Goal: Transaction & Acquisition: Purchase product/service

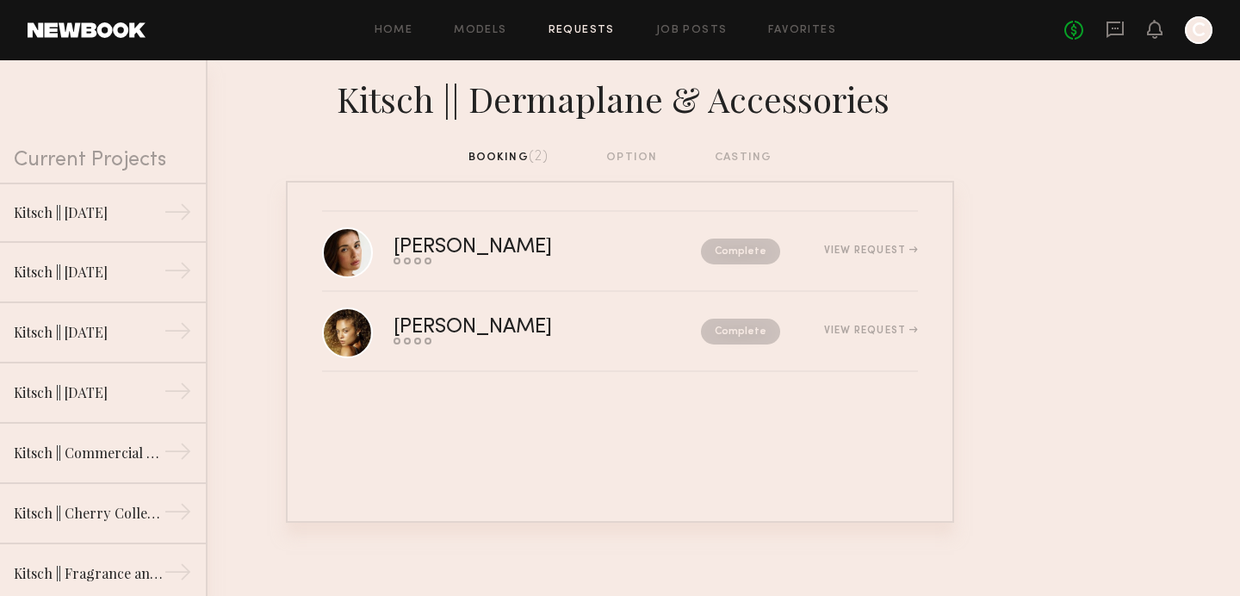
click at [115, 23] on link at bounding box center [87, 29] width 118 height 15
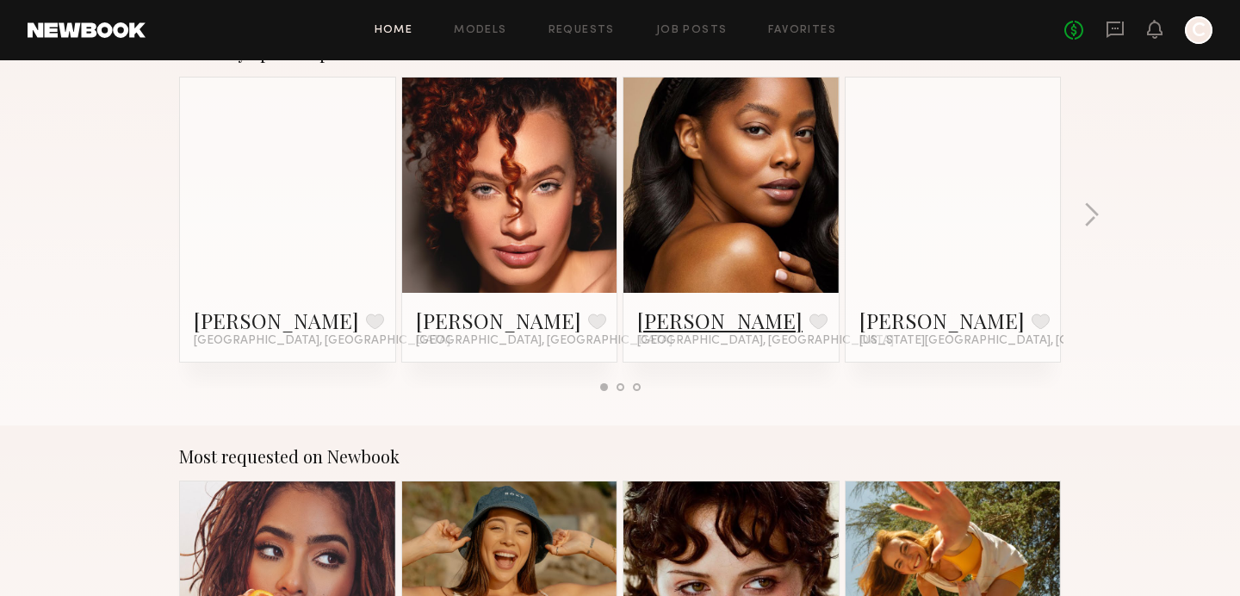
scroll to position [1131, 0]
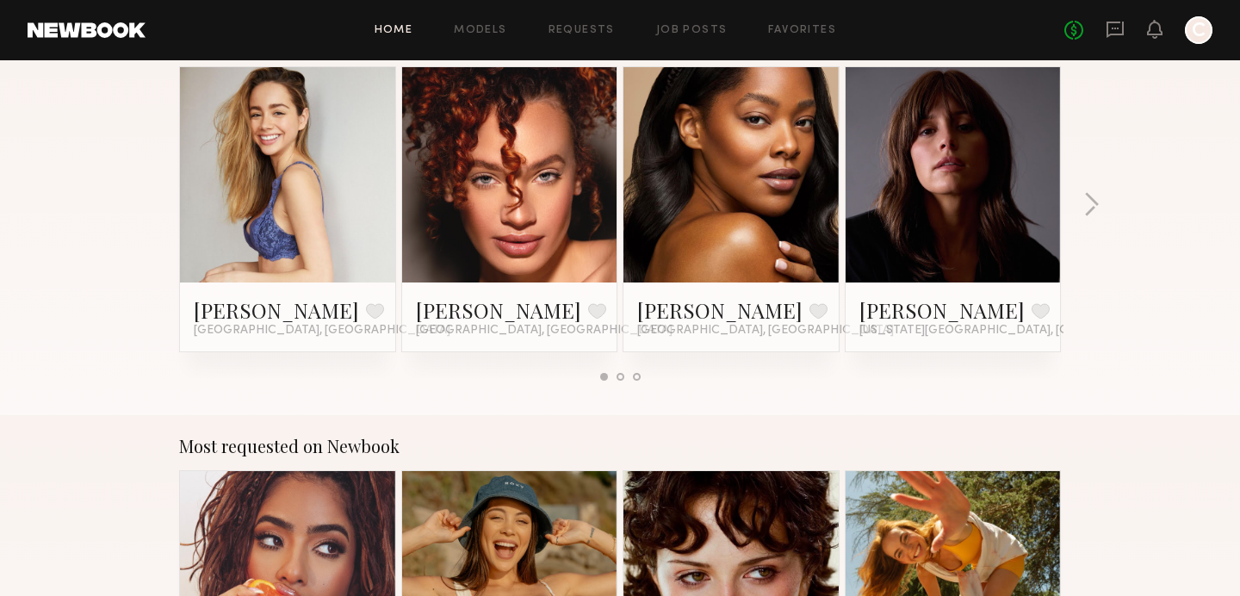
click at [622, 373] on div at bounding box center [620, 377] width 8 height 8
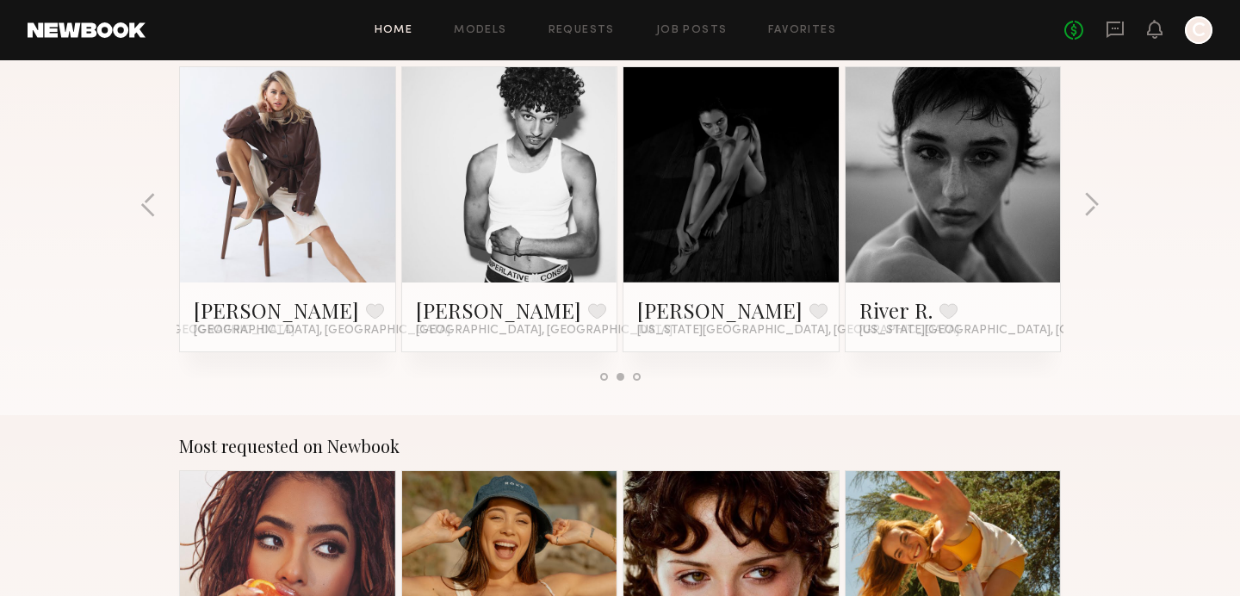
click at [277, 182] on link at bounding box center [287, 174] width 105 height 215
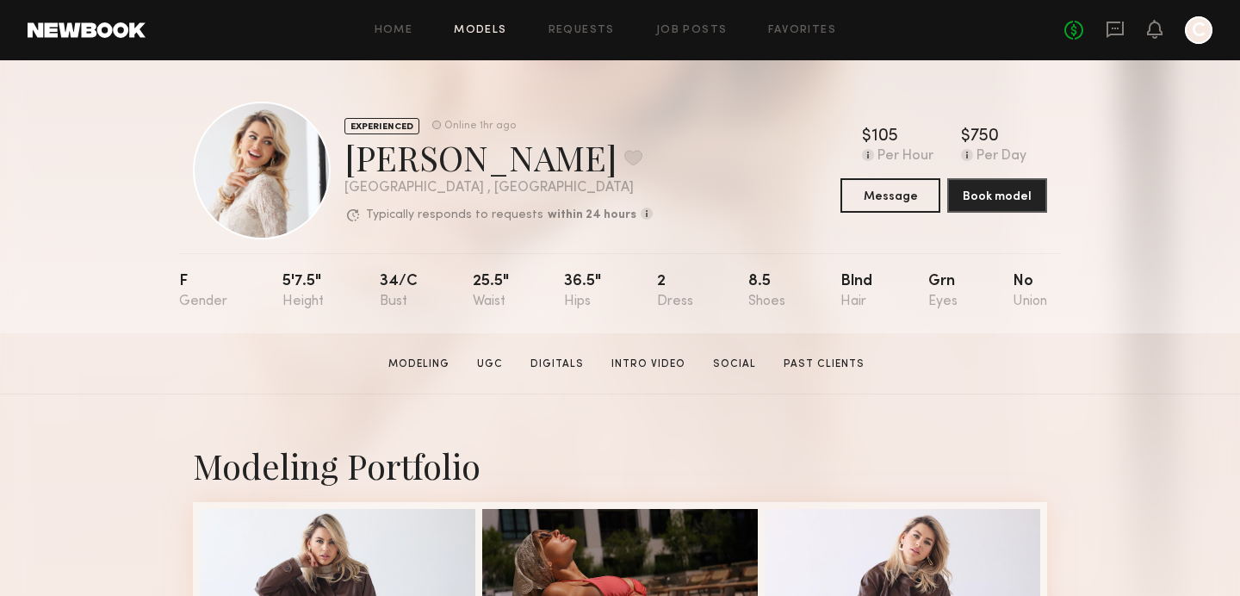
click at [476, 28] on link "Models" at bounding box center [480, 30] width 53 height 11
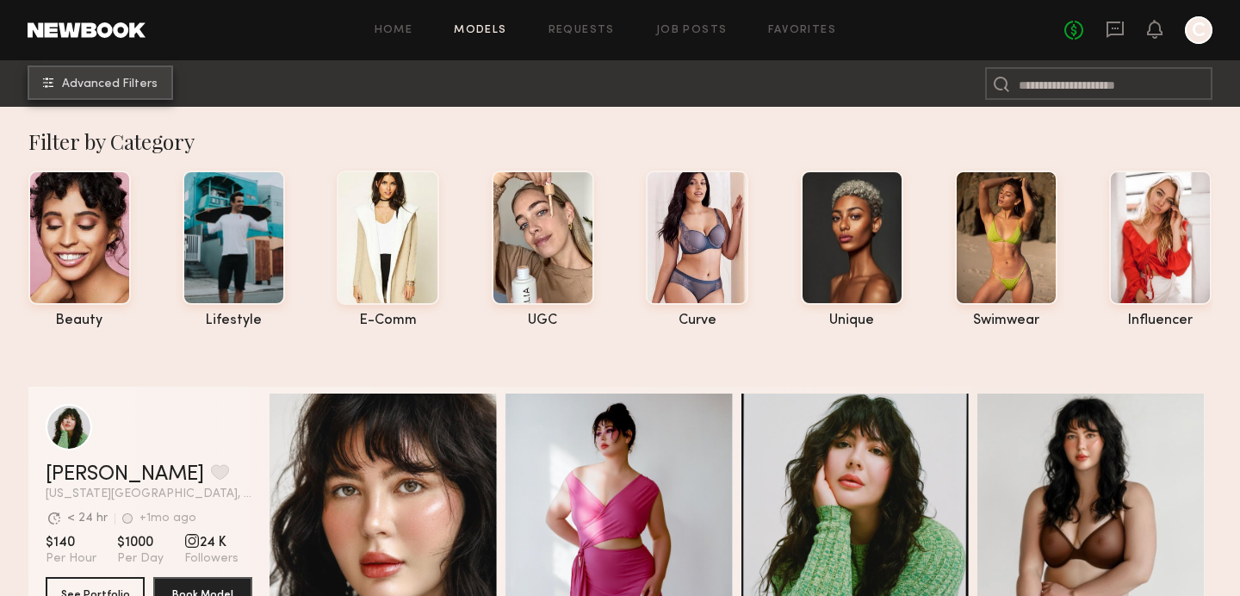
click at [135, 83] on span "Advanced Filters" at bounding box center [110, 84] width 96 height 12
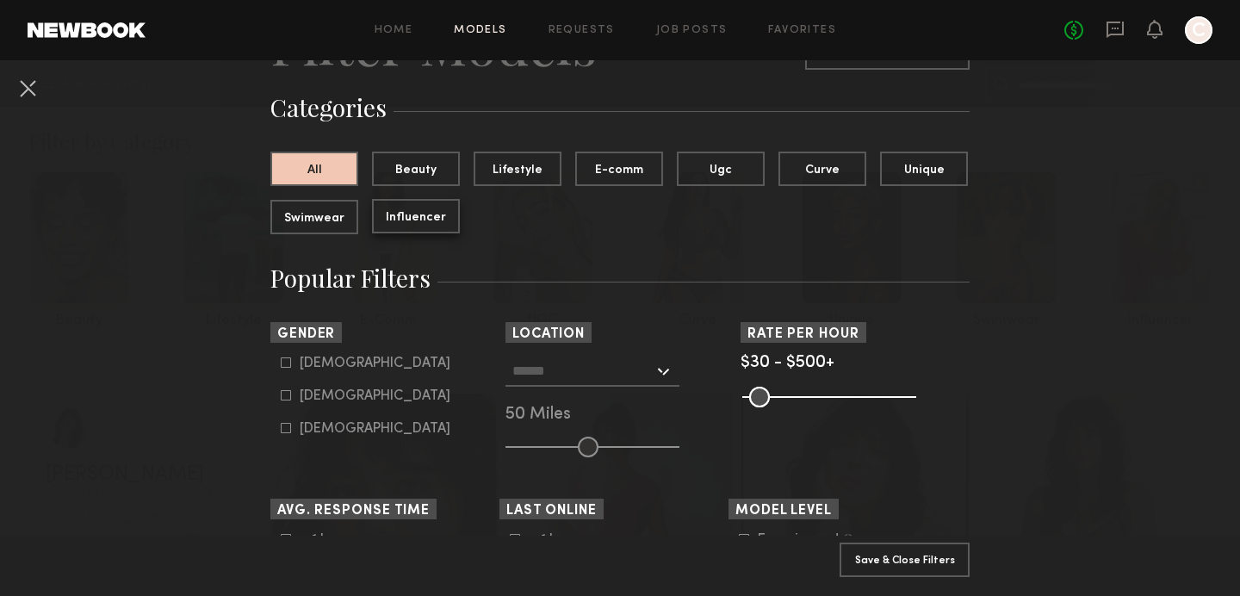
scroll to position [117, 0]
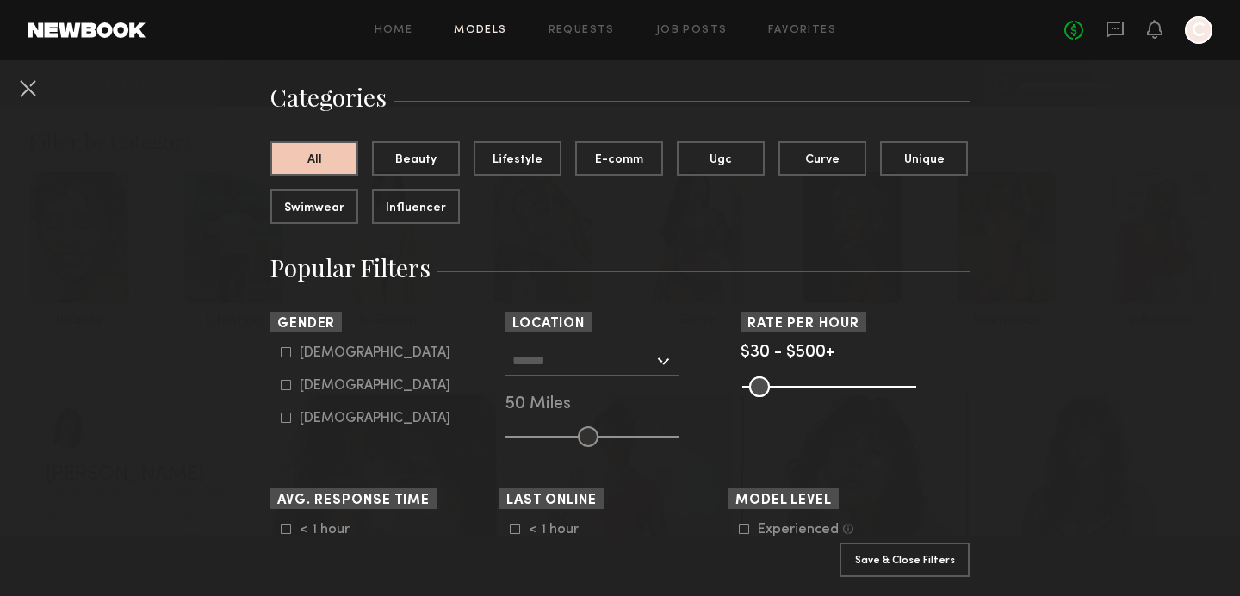
click at [331, 385] on div "[DEMOGRAPHIC_DATA]" at bounding box center [375, 386] width 151 height 10
type input "**"
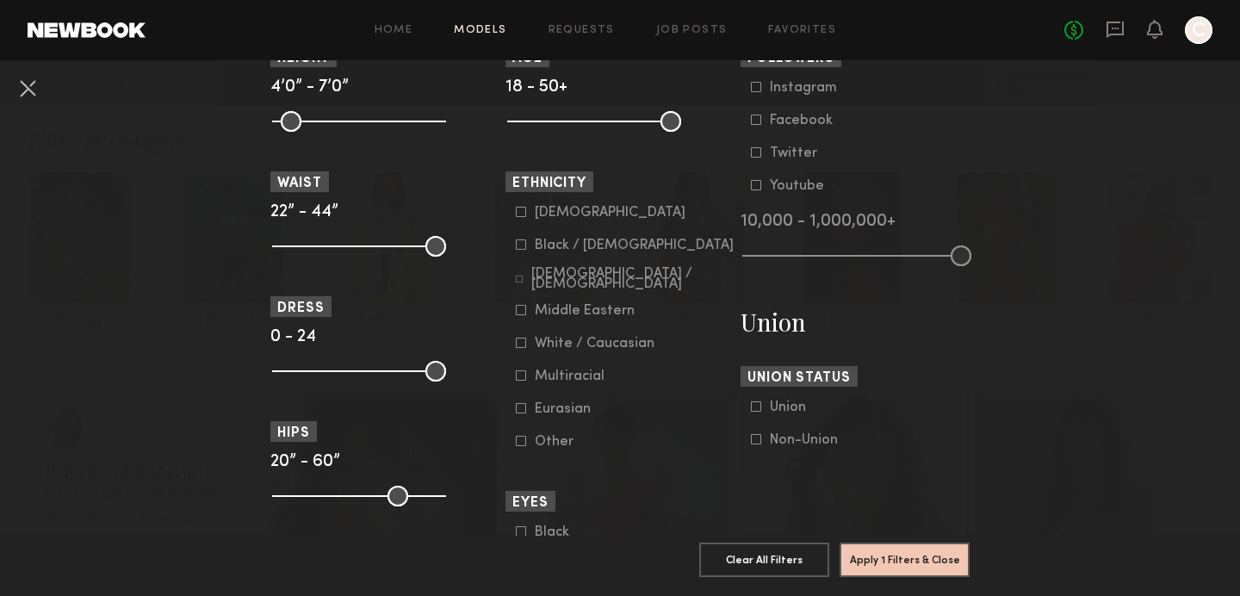
scroll to position [765, 0]
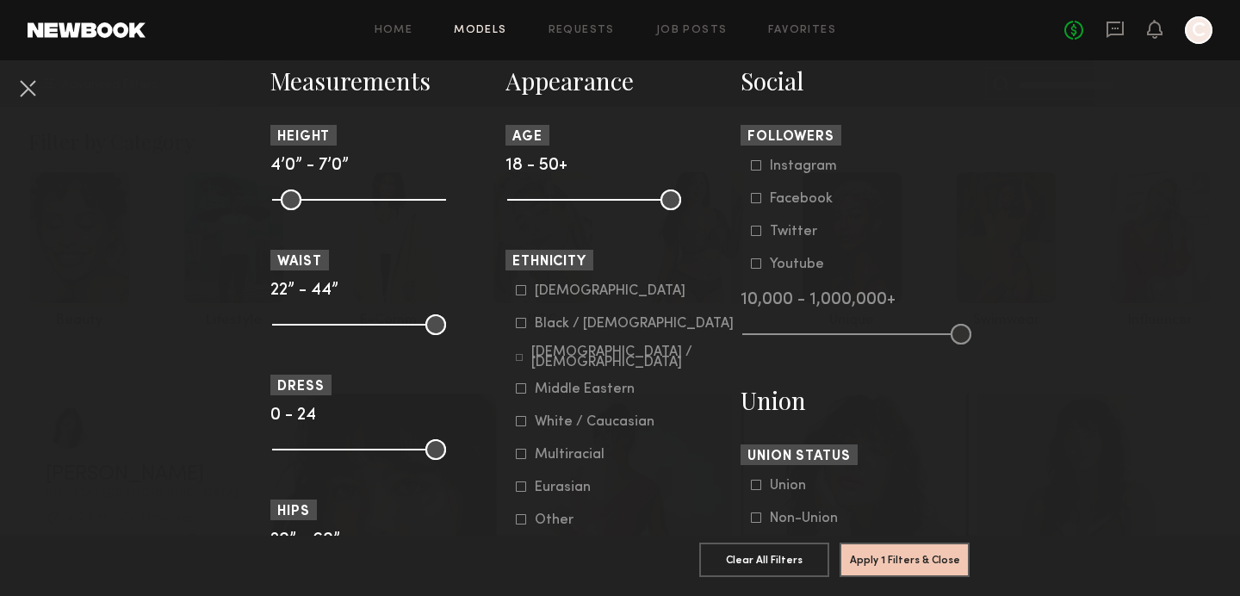
click at [537, 291] on div "[DEMOGRAPHIC_DATA]" at bounding box center [610, 291] width 151 height 10
click at [930, 564] on button "Apply 2 Filters & Close" at bounding box center [905, 559] width 130 height 34
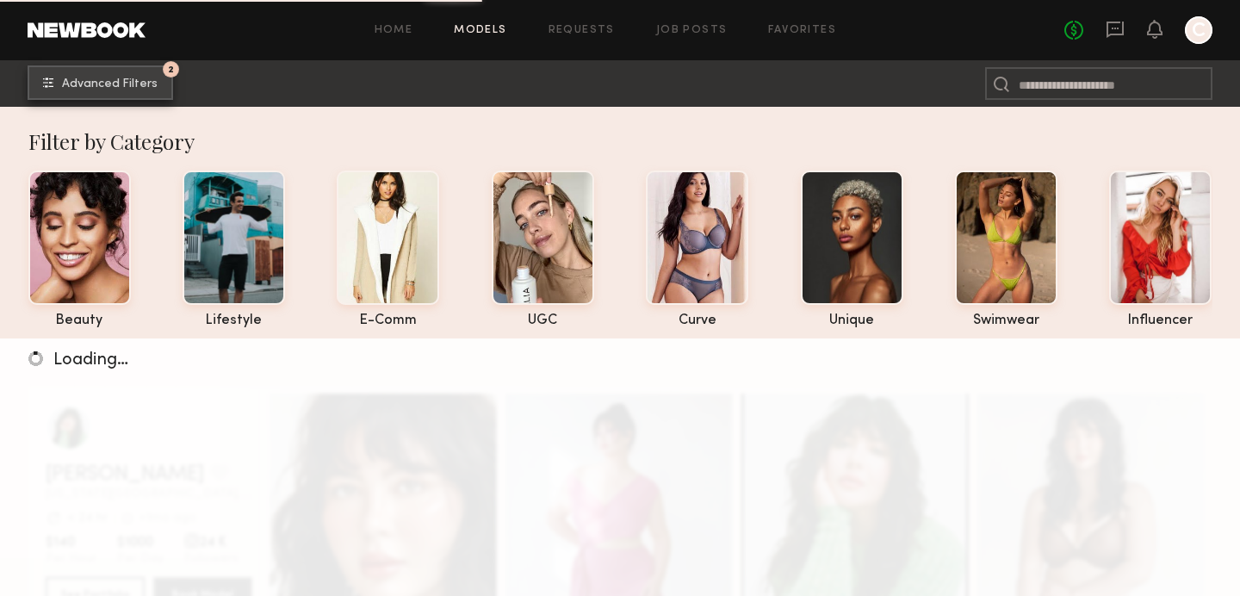
click at [140, 81] on span "Advanced Filters" at bounding box center [110, 84] width 96 height 12
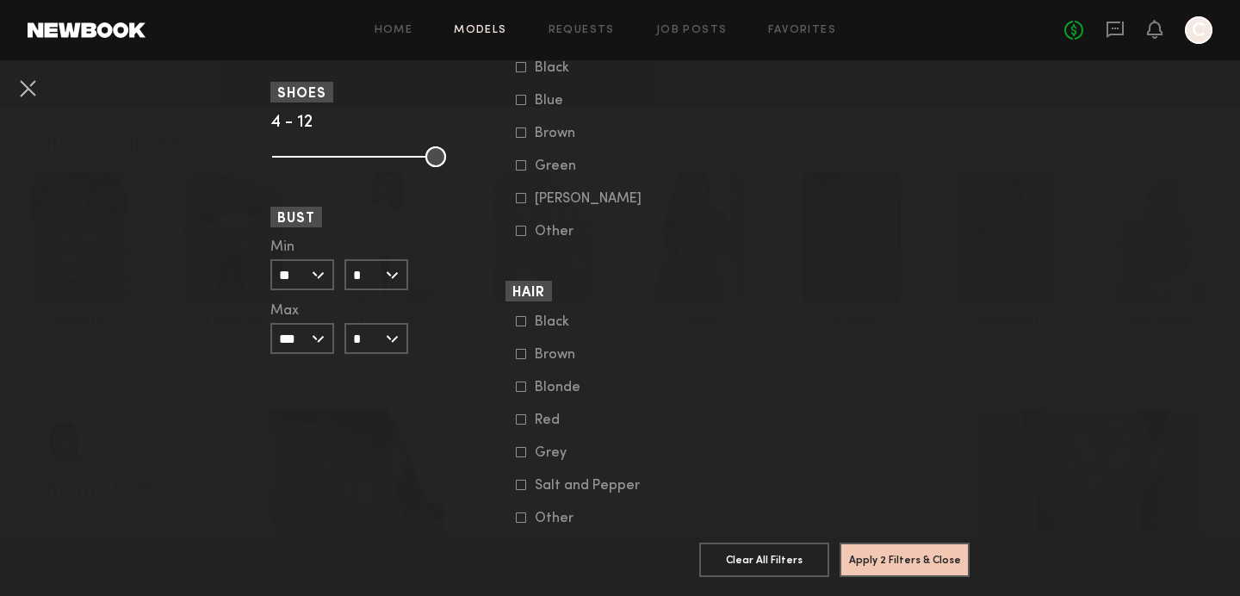
scroll to position [1363, 0]
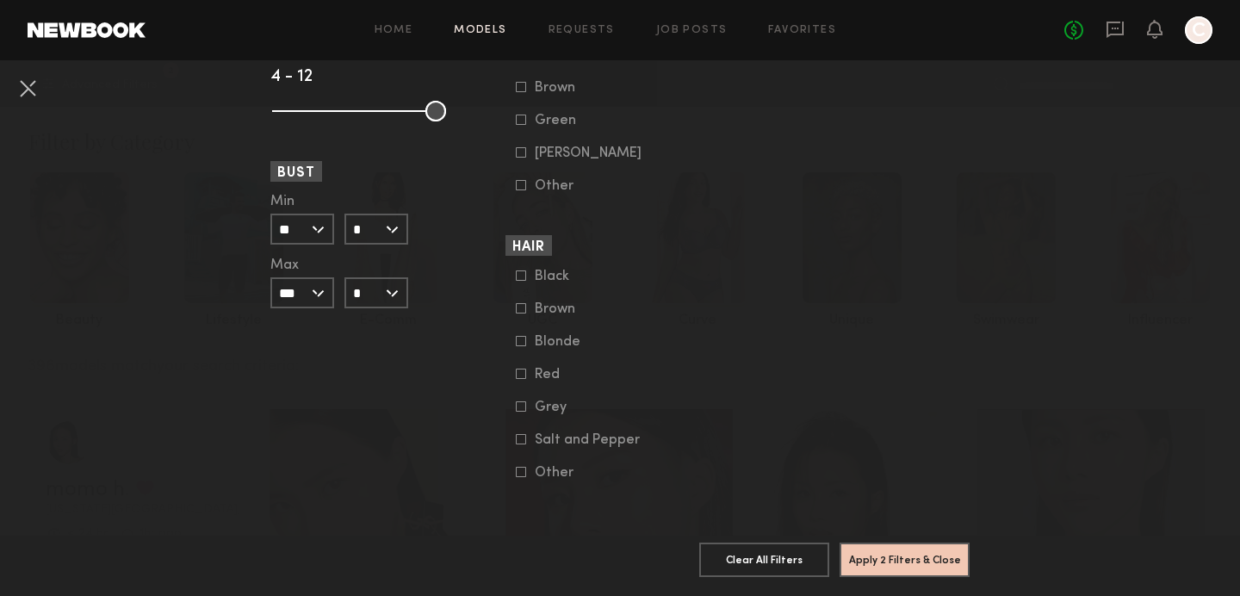
click at [542, 341] on div "Blonde" at bounding box center [568, 342] width 67 height 10
click at [906, 553] on button "Apply 3 Filters & Close" at bounding box center [905, 559] width 130 height 34
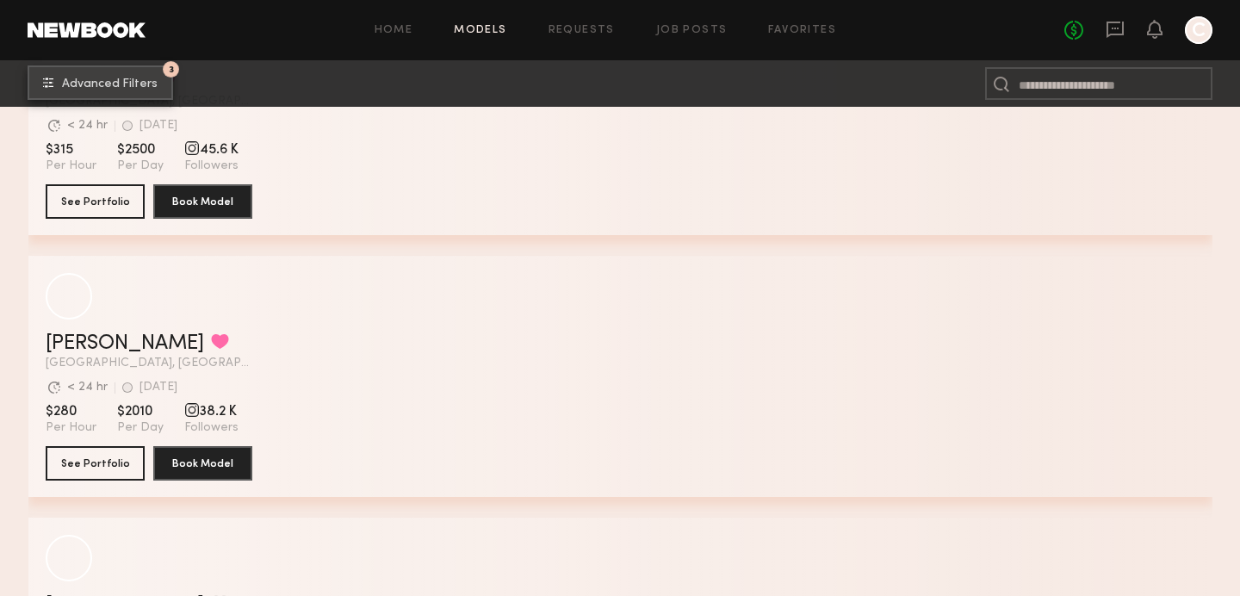
scroll to position [1226, 0]
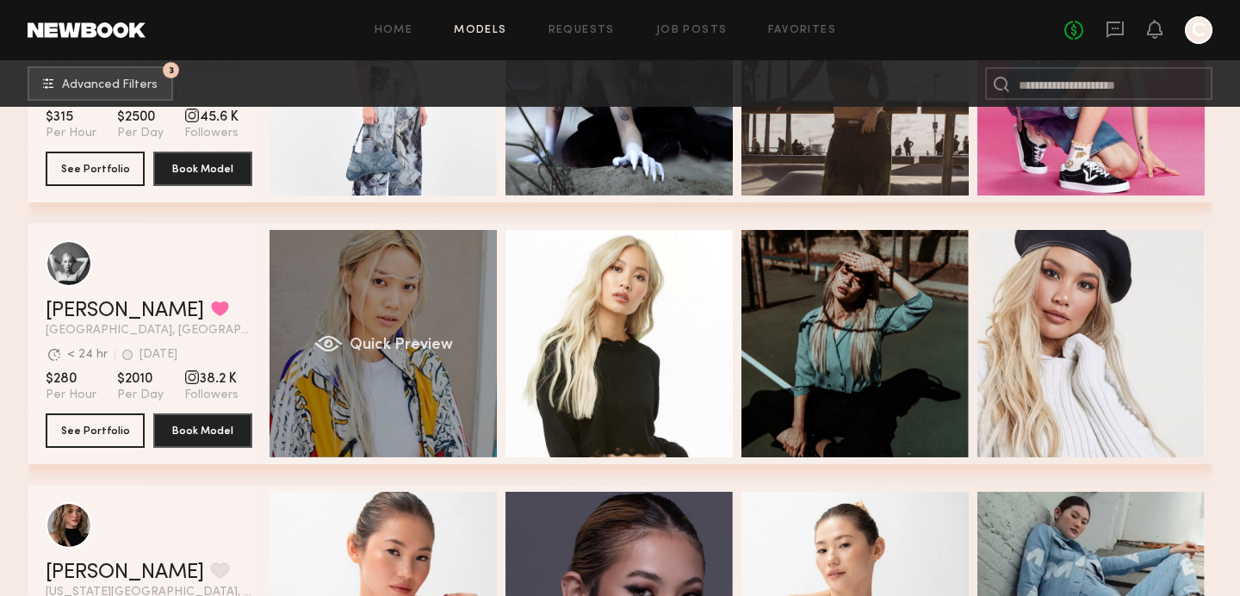
click at [423, 293] on div "Quick Preview" at bounding box center [383, 343] width 227 height 227
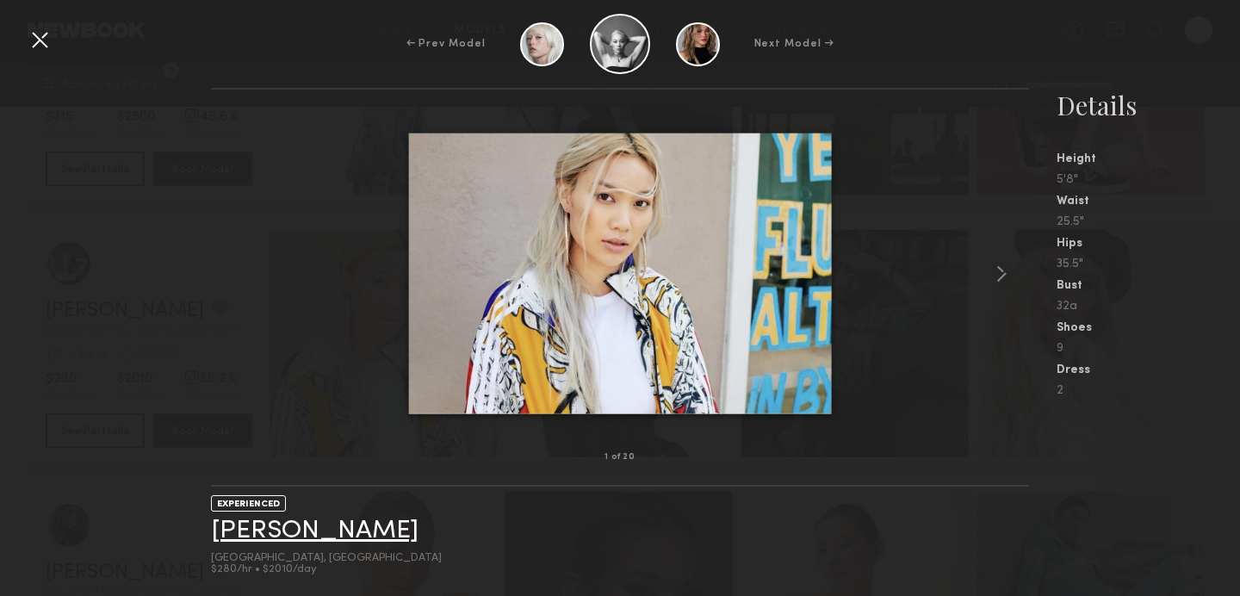
click at [312, 534] on link "[PERSON_NAME]" at bounding box center [315, 530] width 208 height 27
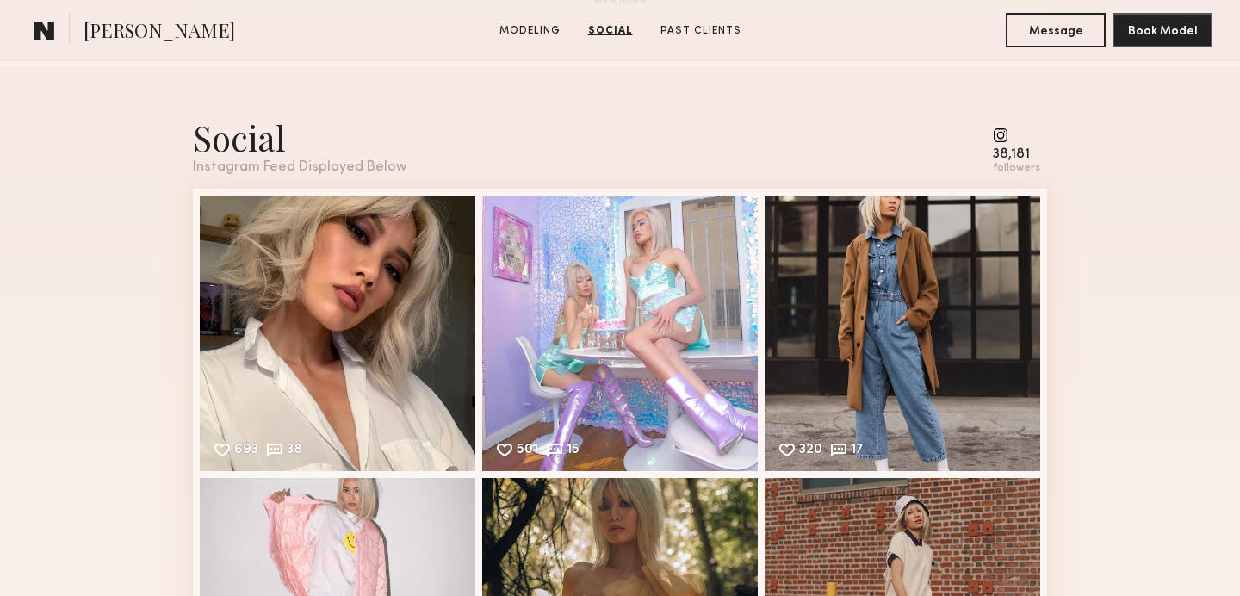
scroll to position [1671, 0]
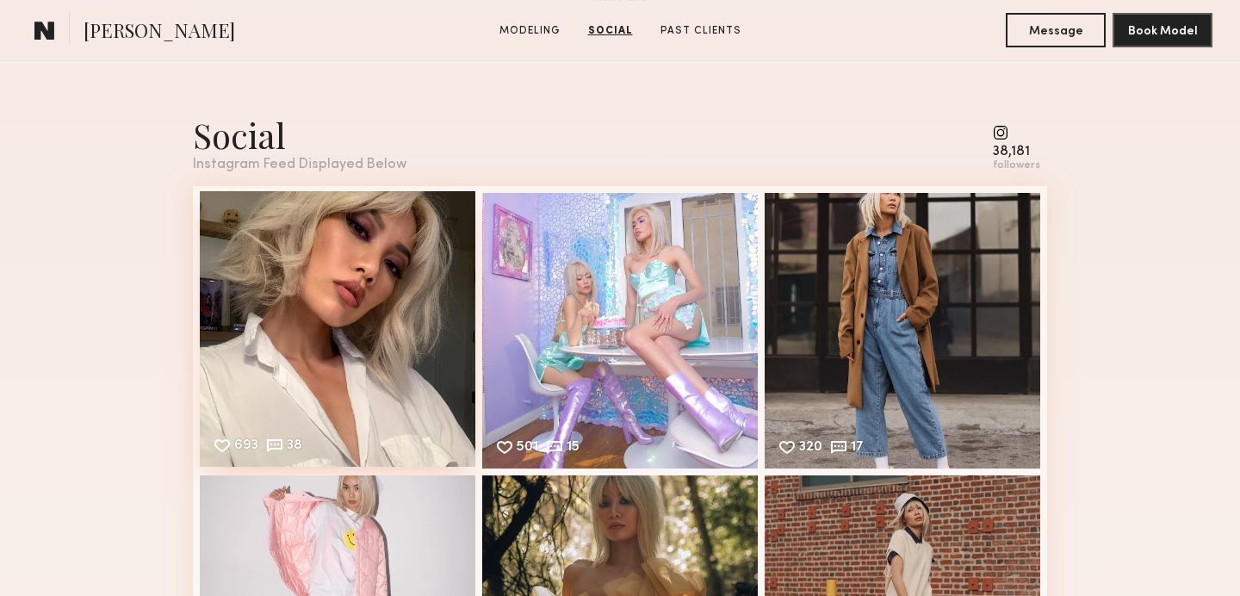
click at [410, 293] on div "693 38 Likes & comments displayed to show model’s engagement" at bounding box center [338, 329] width 276 height 276
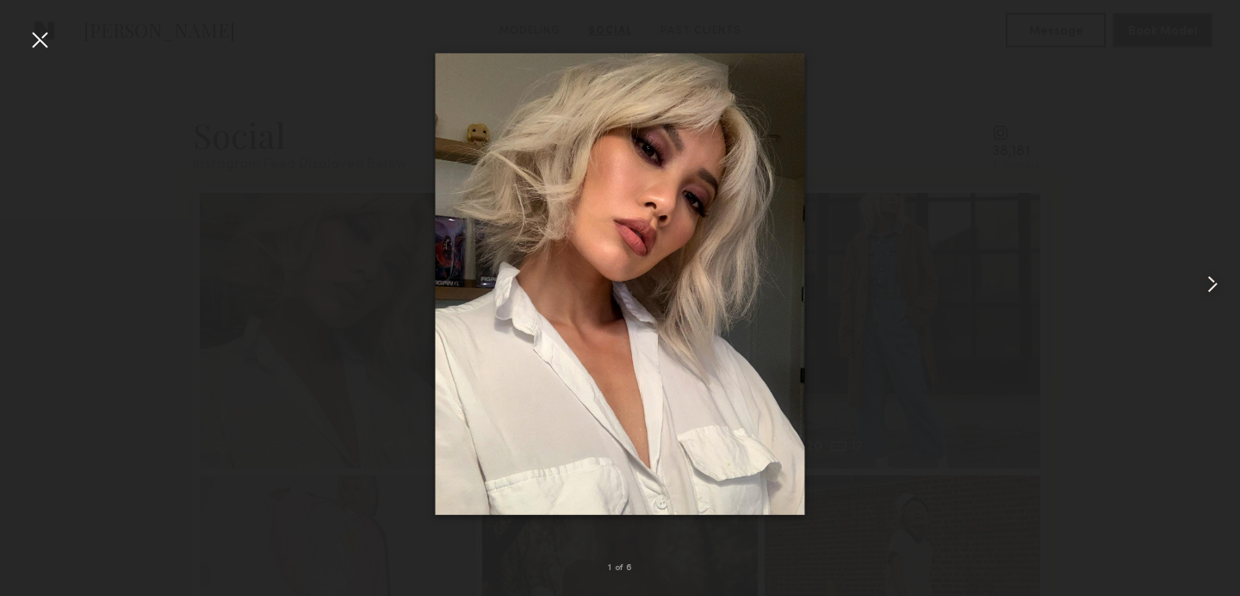
click at [1214, 282] on common-icon at bounding box center [1213, 284] width 28 height 28
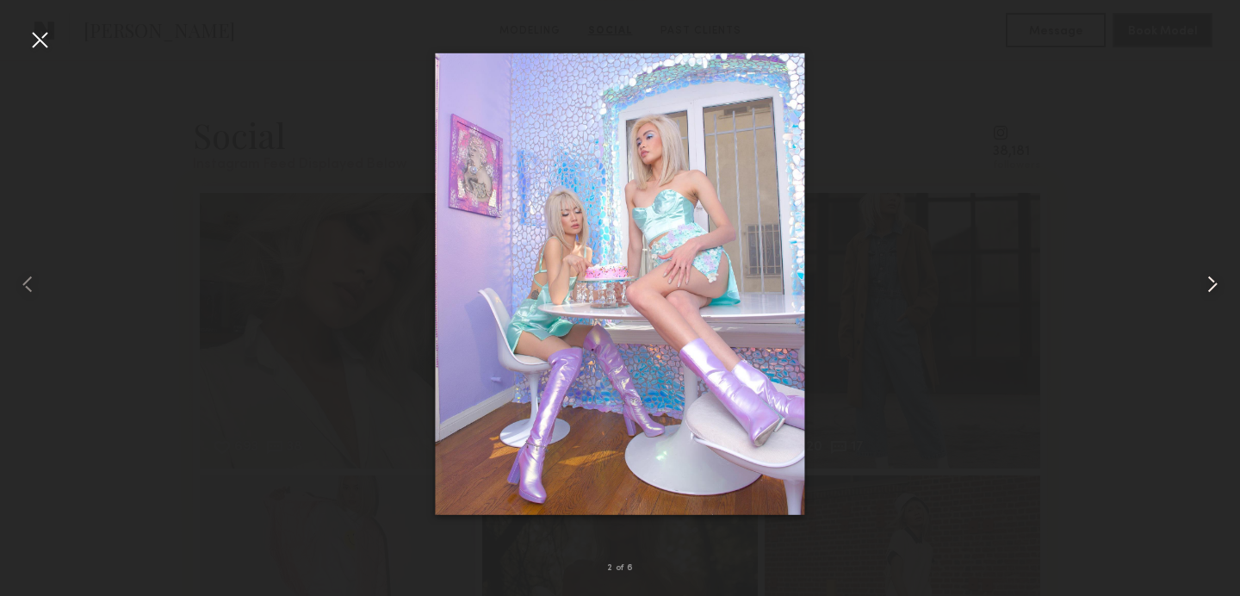
click at [1217, 282] on common-icon at bounding box center [1213, 284] width 28 height 28
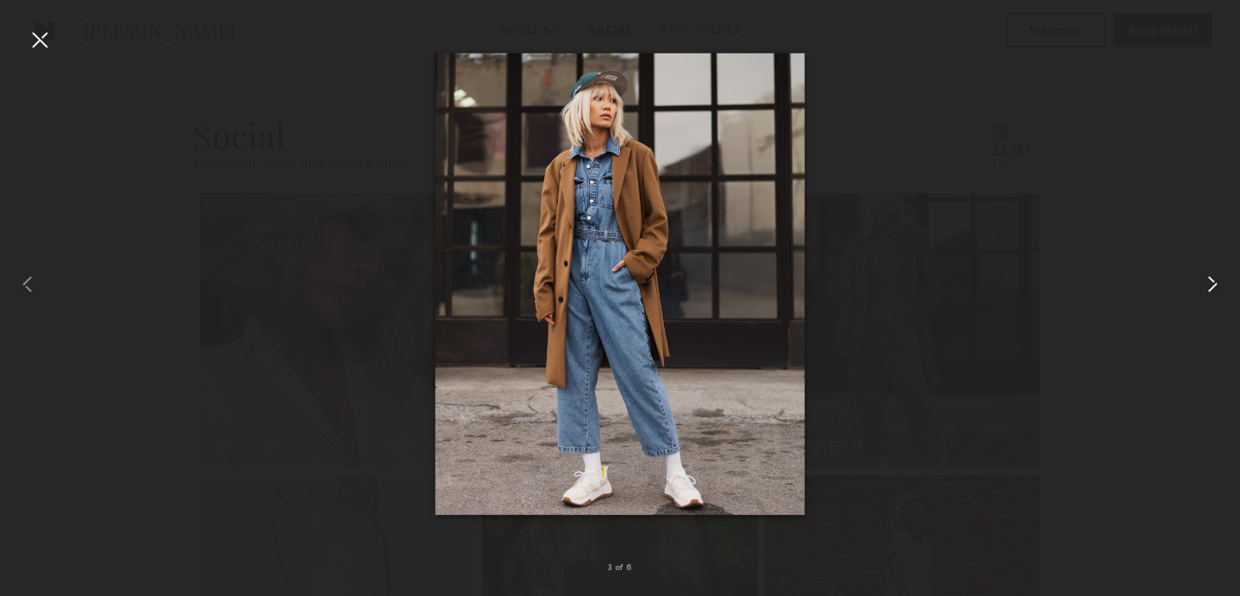
click at [1217, 282] on common-icon at bounding box center [1213, 284] width 28 height 28
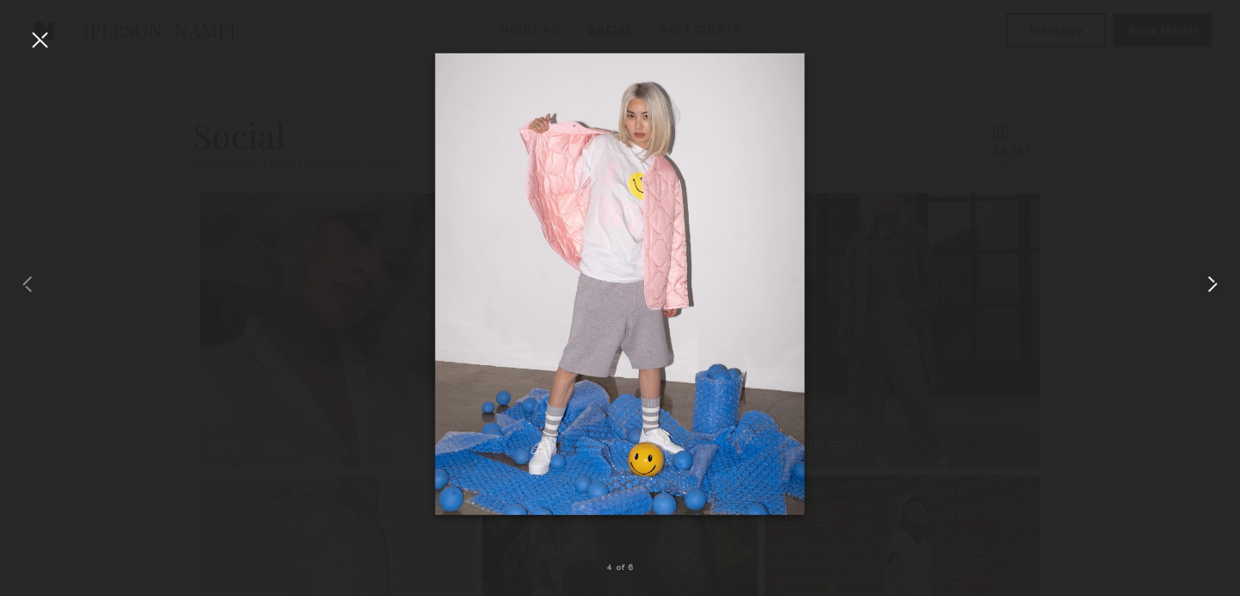
click at [1217, 282] on common-icon at bounding box center [1213, 284] width 28 height 28
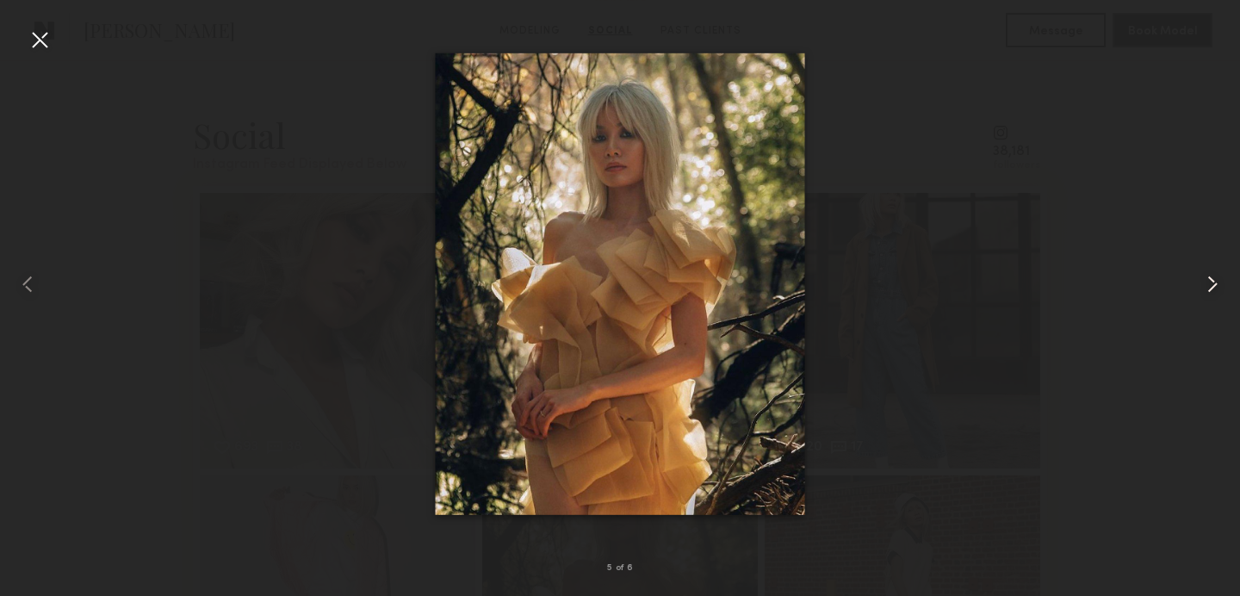
click at [1217, 282] on common-icon at bounding box center [1213, 284] width 28 height 28
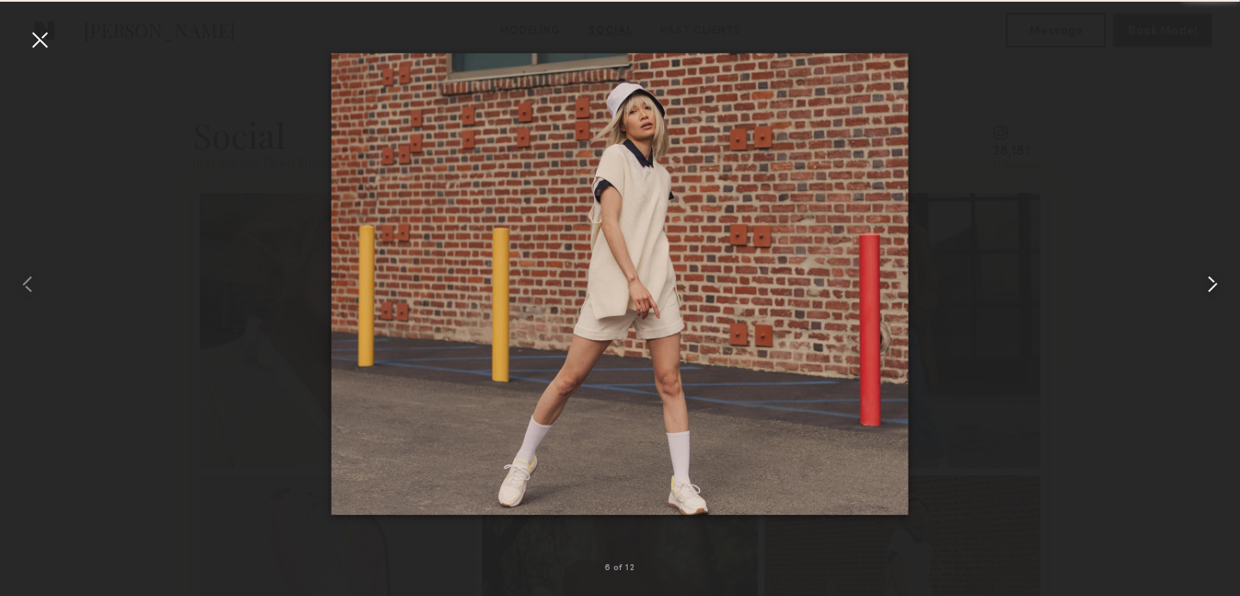
click at [1217, 282] on common-icon at bounding box center [1213, 284] width 28 height 28
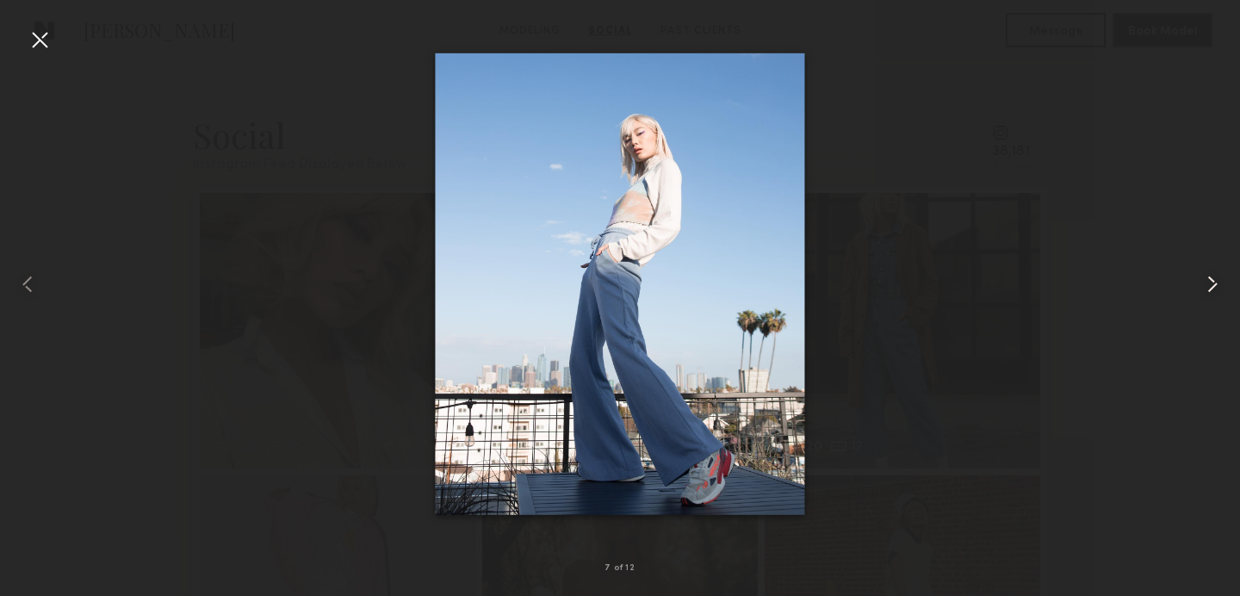
click at [1217, 282] on common-icon at bounding box center [1213, 284] width 28 height 28
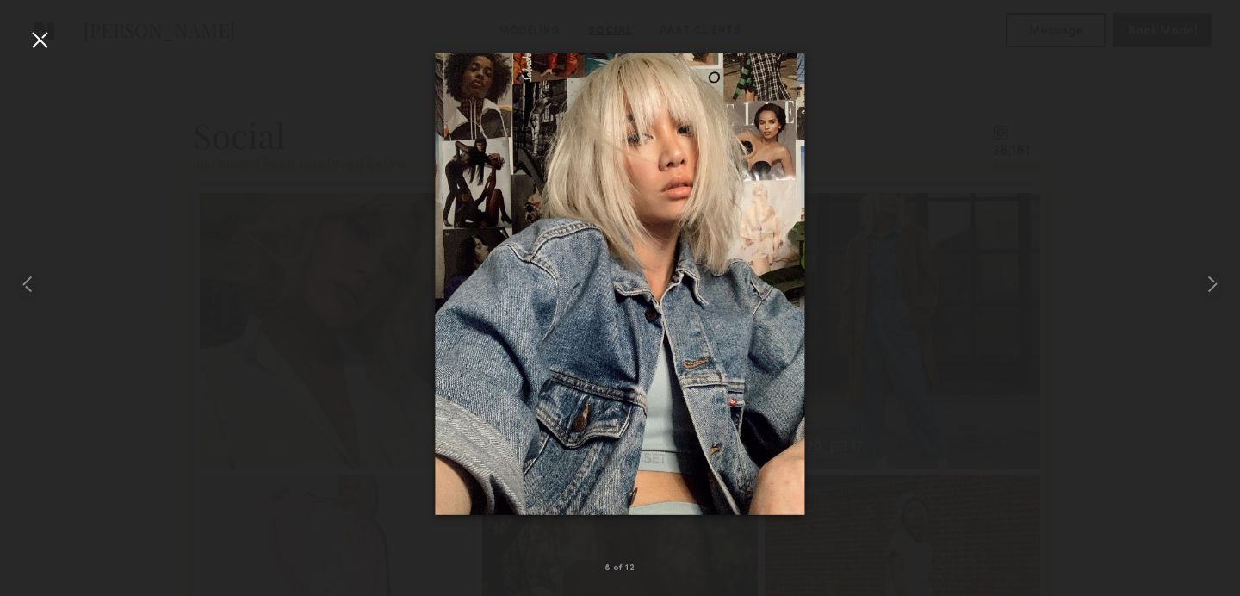
click at [49, 40] on div at bounding box center [40, 40] width 28 height 28
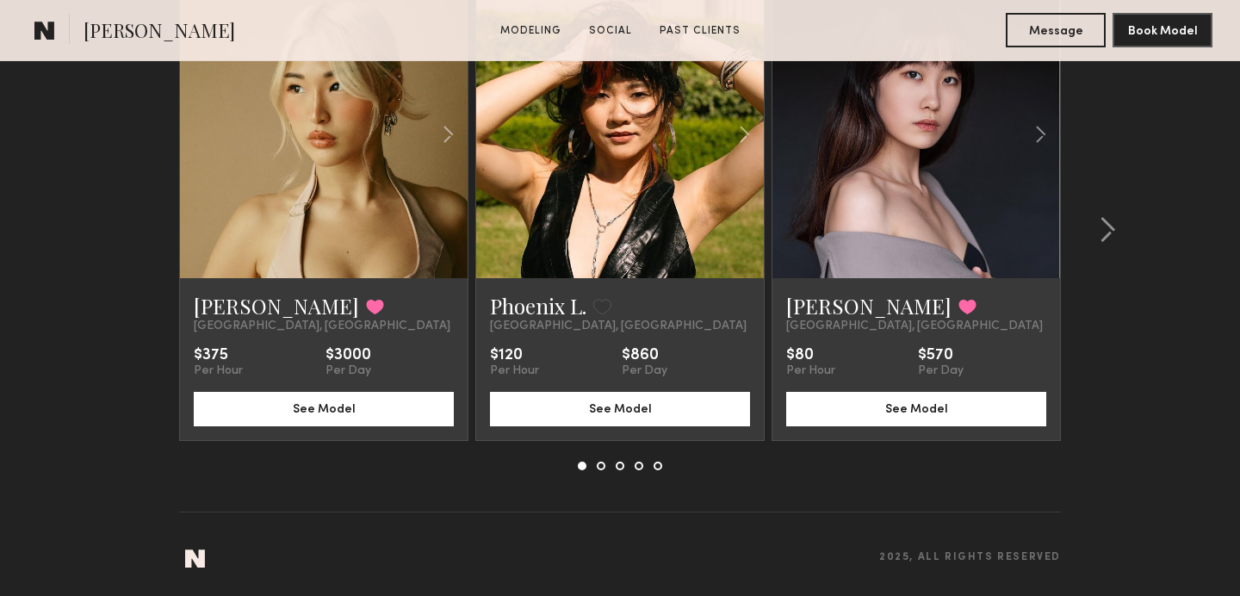
scroll to position [3271, 0]
